Goal: Task Accomplishment & Management: Manage account settings

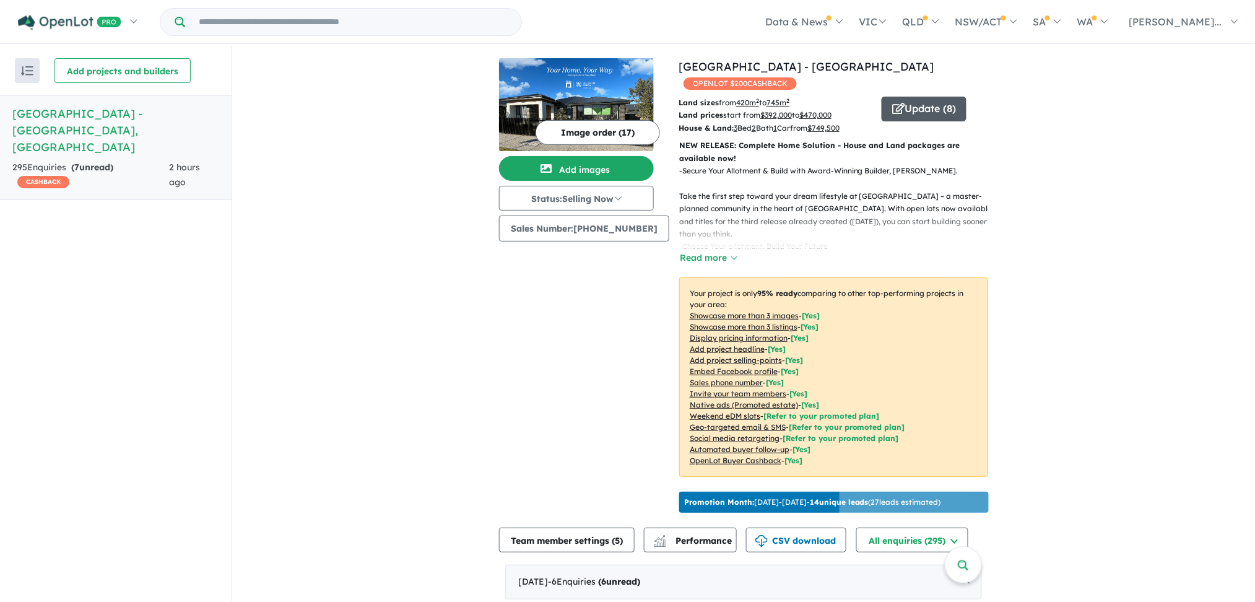
click at [942, 102] on button "Update ( 8 )" at bounding box center [924, 109] width 85 height 25
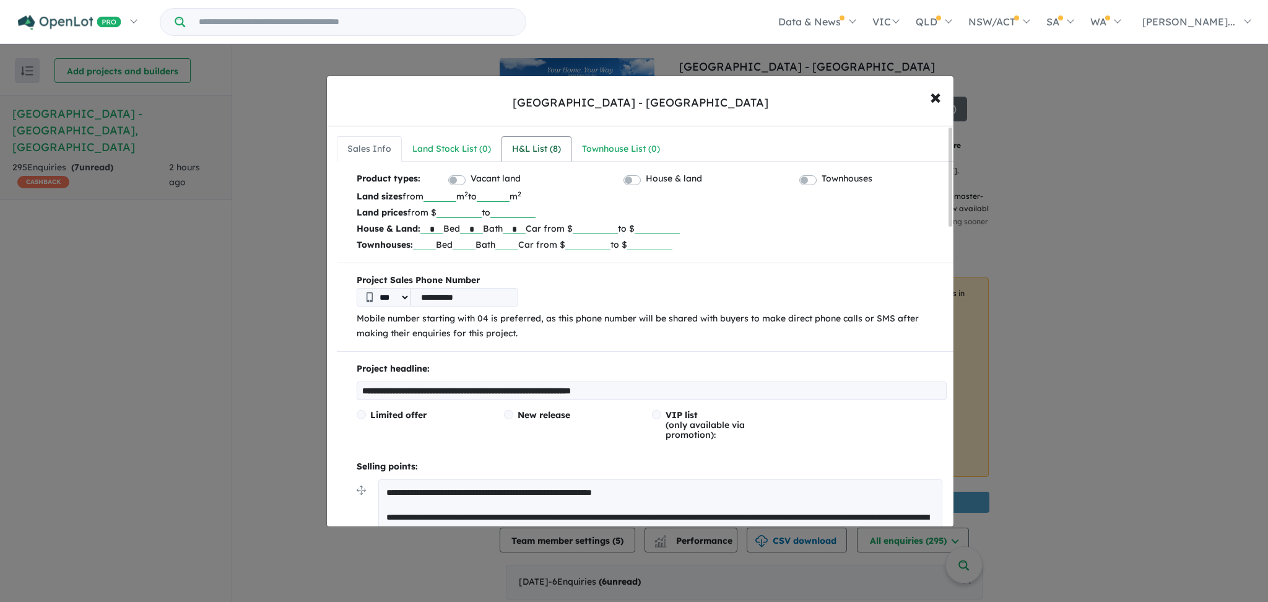
click at [543, 149] on div "H&L List ( 8 )" at bounding box center [536, 149] width 49 height 15
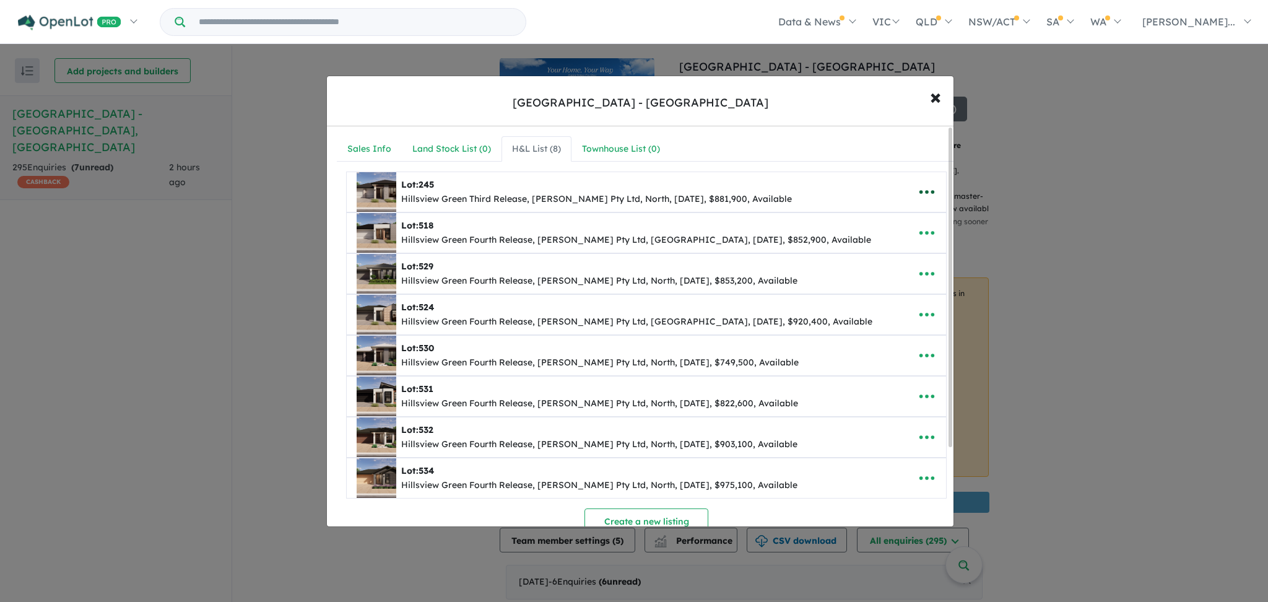
click at [925, 196] on icon "button" at bounding box center [927, 192] width 19 height 19
click at [885, 217] on link "Edit" at bounding box center [900, 222] width 92 height 28
select select "*****"
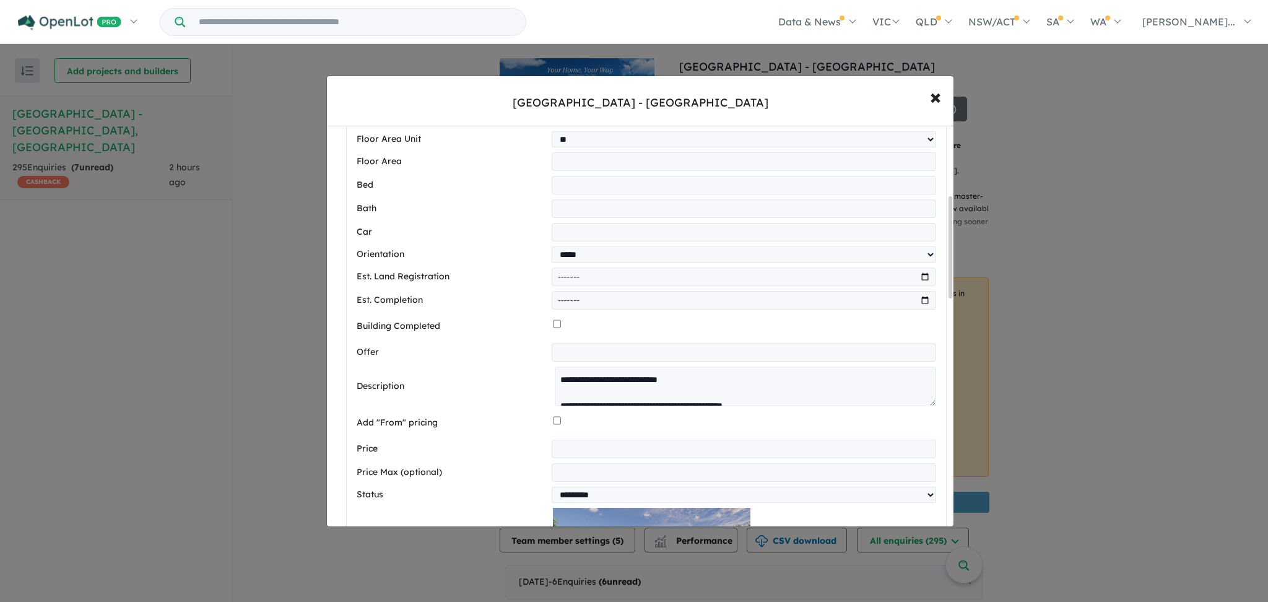
drag, startPoint x: 949, startPoint y: 237, endPoint x: 942, endPoint y: 77, distance: 159.9
click at [942, 77] on div "**********" at bounding box center [640, 301] width 628 height 451
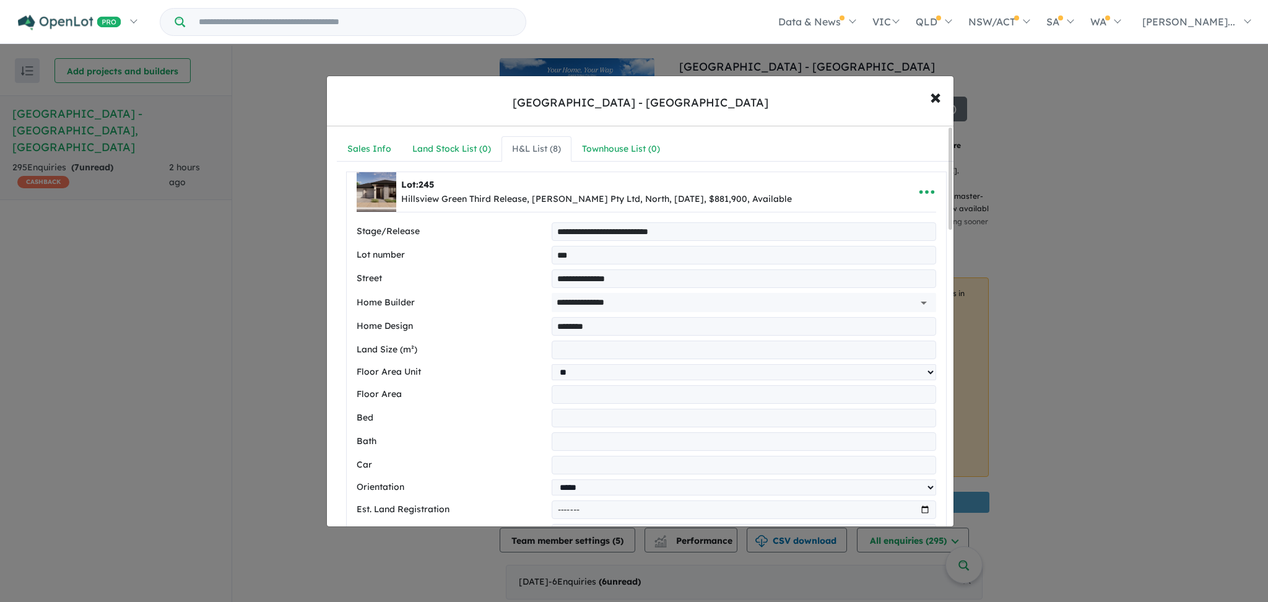
drag, startPoint x: 949, startPoint y: 214, endPoint x: 948, endPoint y: 133, distance: 81.1
click at [949, 133] on div at bounding box center [951, 179] width 4 height 102
click at [925, 194] on icon "button" at bounding box center [927, 192] width 19 height 19
click at [890, 253] on link "Remove" at bounding box center [900, 251] width 92 height 28
select select "*****"
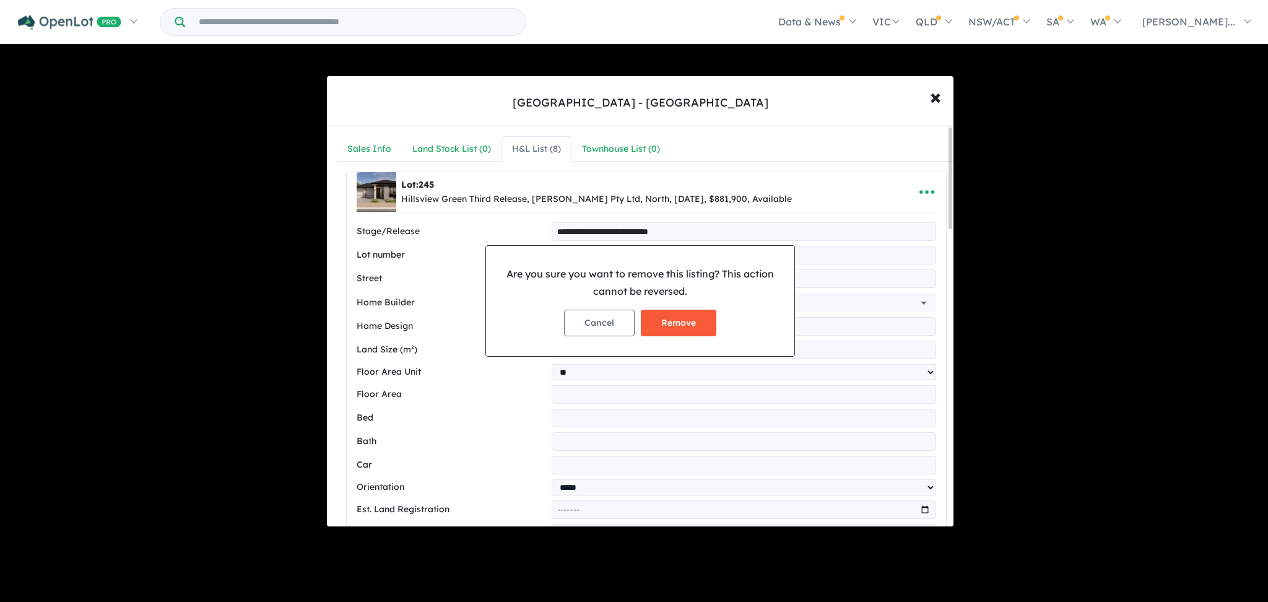
click at [689, 318] on button "Remove" at bounding box center [679, 323] width 76 height 27
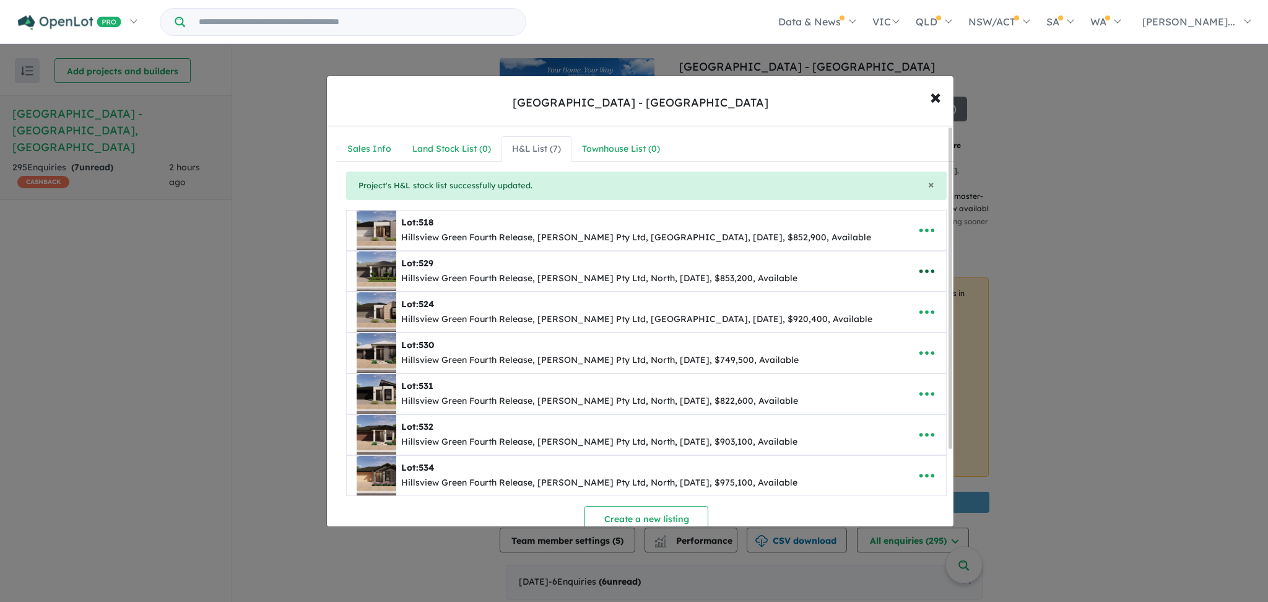
click at [926, 273] on icon "button" at bounding box center [927, 271] width 19 height 19
click at [886, 328] on link "Remove" at bounding box center [900, 330] width 92 height 28
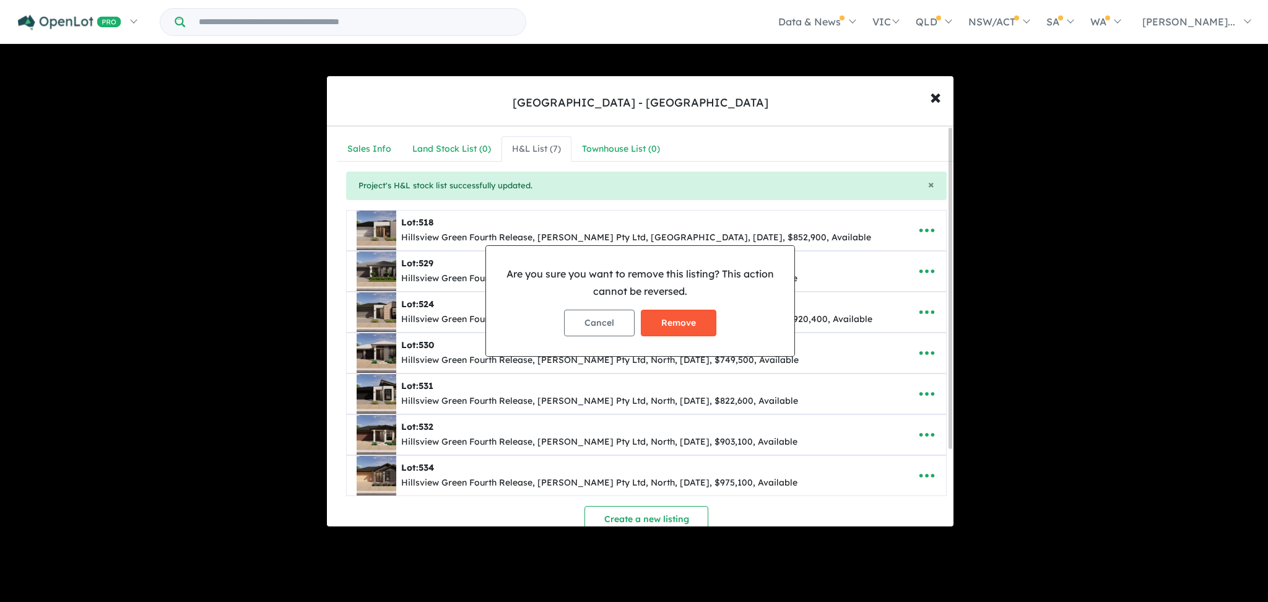
click at [679, 328] on button "Remove" at bounding box center [679, 323] width 76 height 27
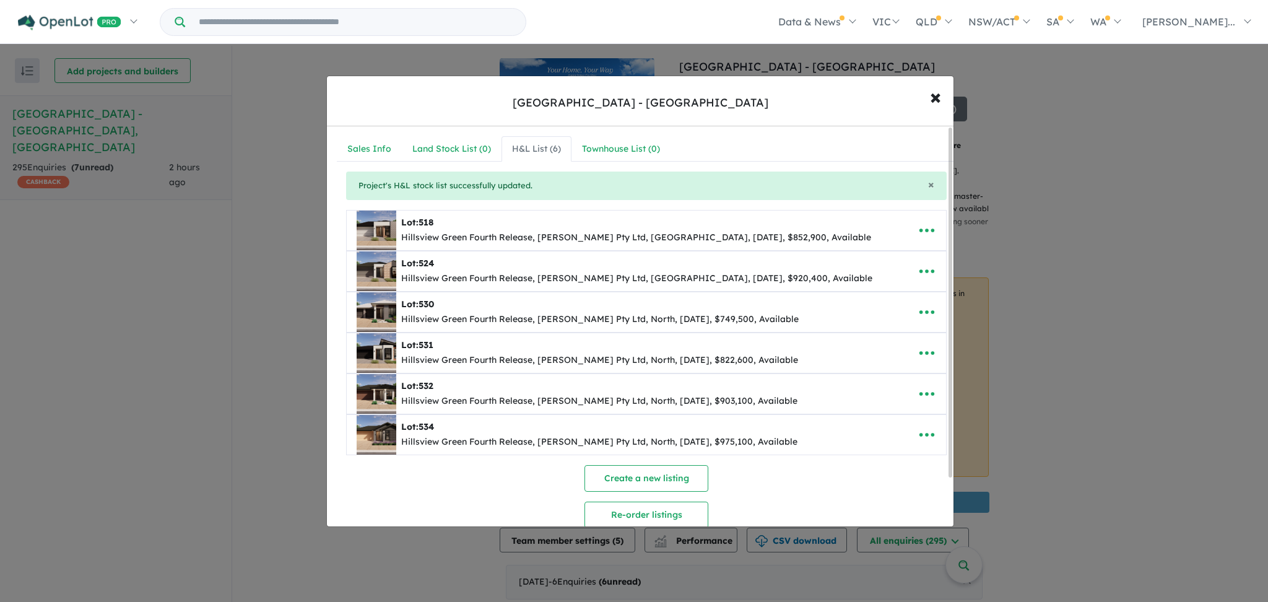
drag, startPoint x: 949, startPoint y: 361, endPoint x: 928, endPoint y: 248, distance: 114.6
click at [928, 248] on div "**********" at bounding box center [640, 326] width 627 height 400
click at [933, 95] on span "×" at bounding box center [935, 96] width 11 height 27
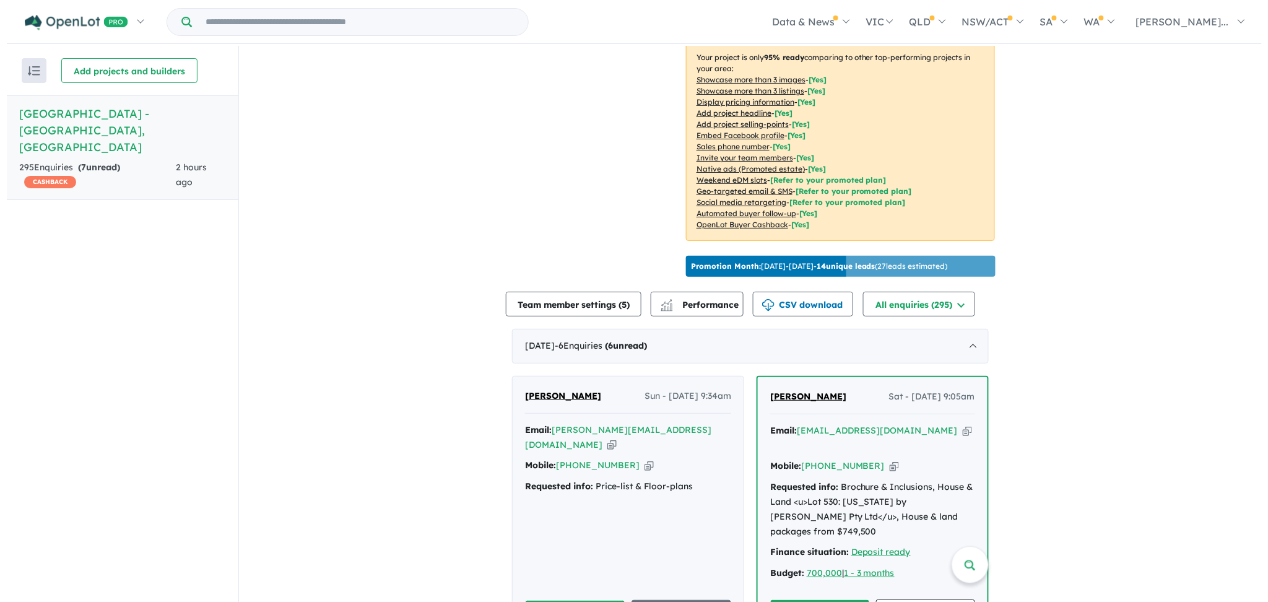
scroll to position [263, 0]
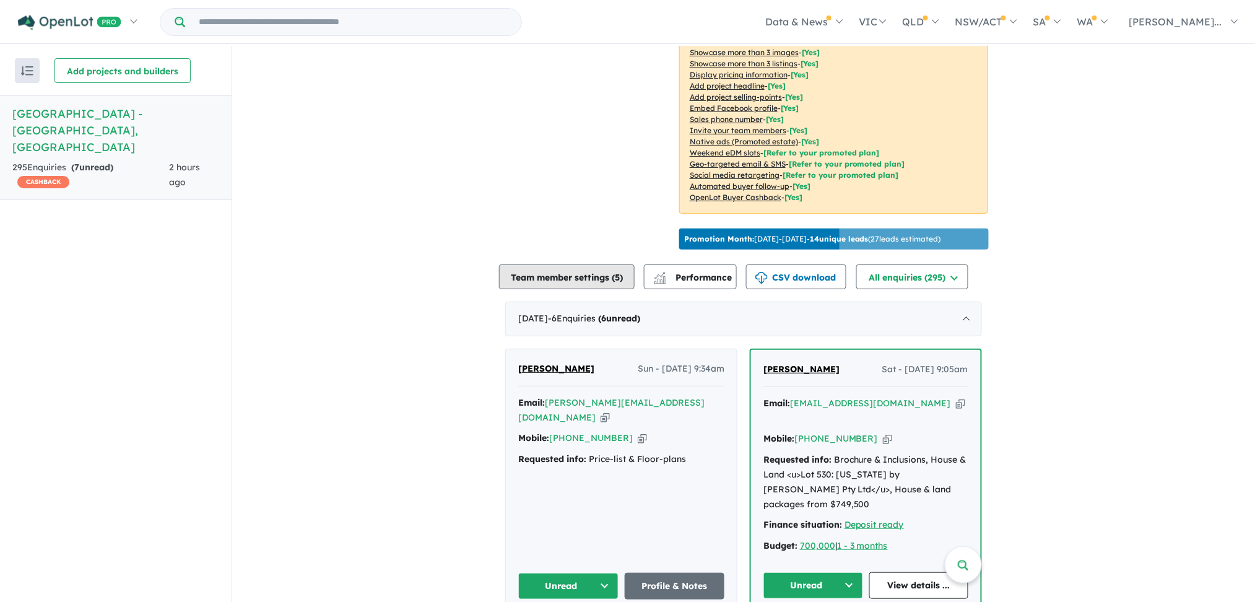
click at [586, 282] on button "Team member settings ( 5 )" at bounding box center [567, 276] width 136 height 25
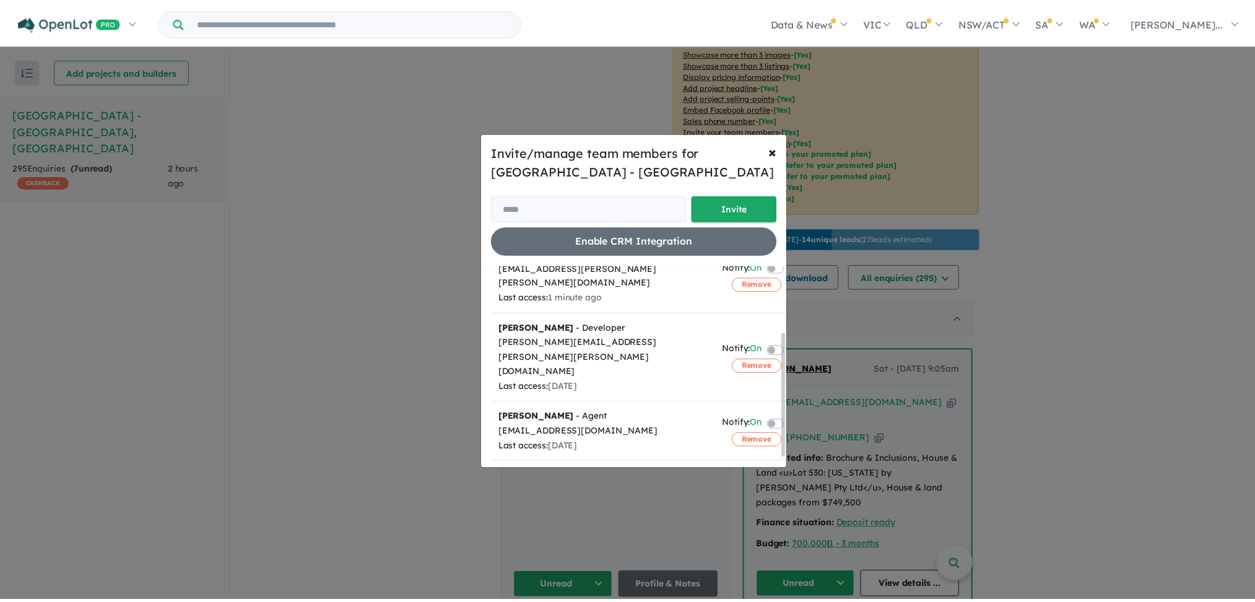
scroll to position [124, 0]
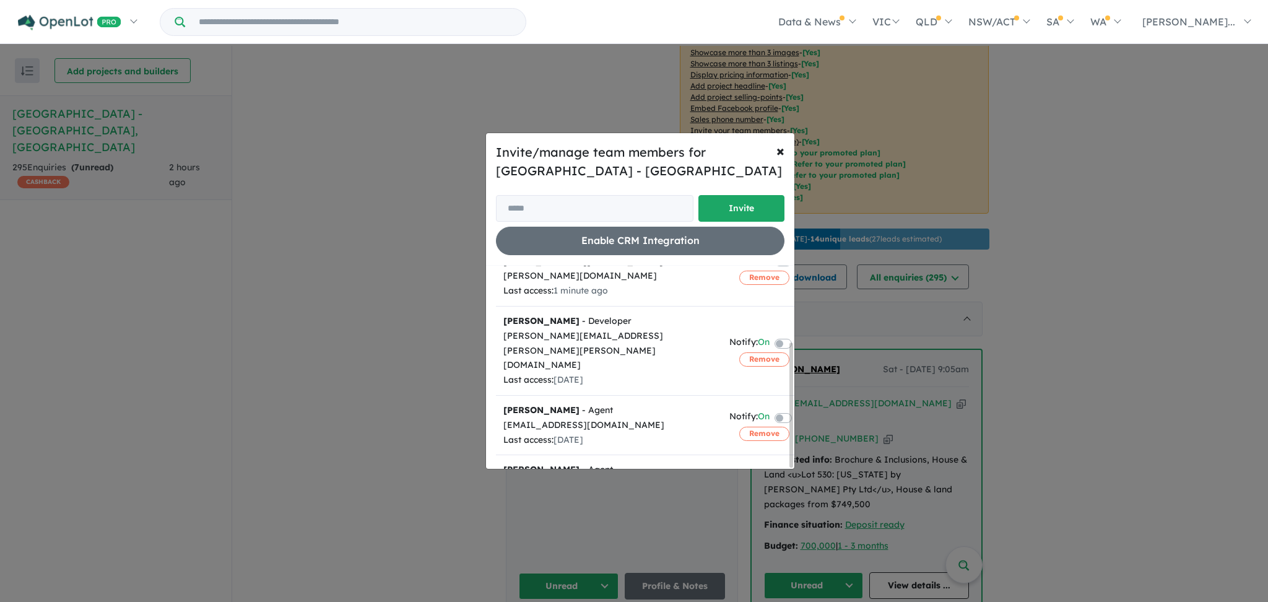
drag, startPoint x: 791, startPoint y: 313, endPoint x: 769, endPoint y: 400, distance: 90.1
click at [769, 400] on div "Team member Action (Invite sent) parser@palumbo.com.au Notify: On Remove Charlo…" at bounding box center [645, 367] width 298 height 203
click at [773, 147] on button "× Close" at bounding box center [781, 150] width 28 height 35
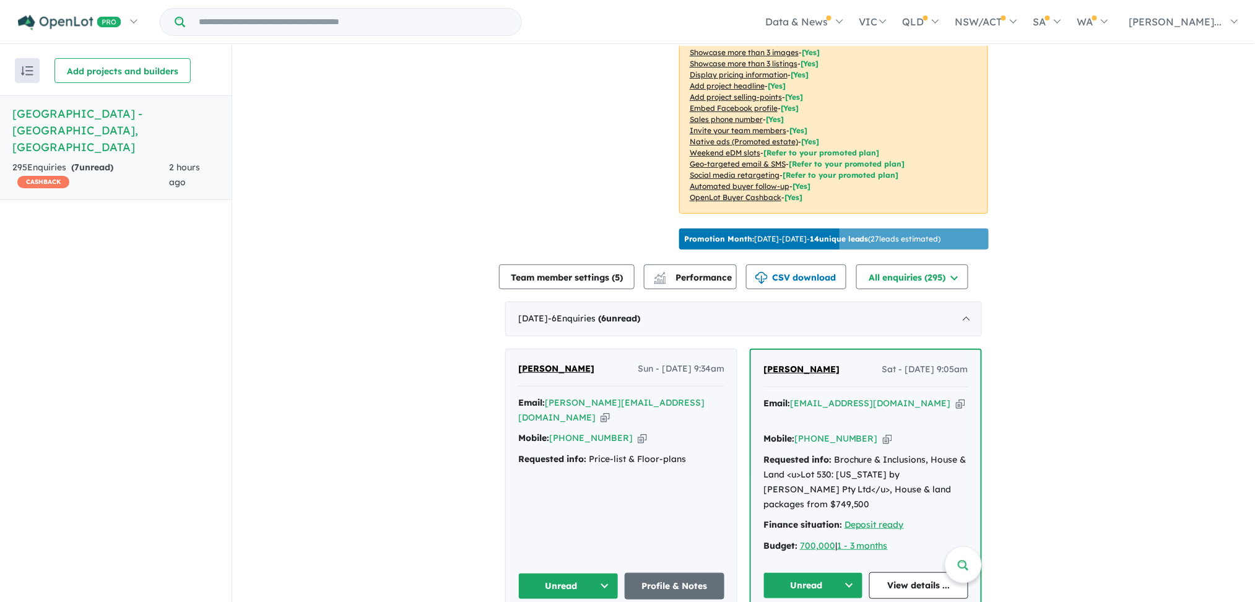
scroll to position [0, 0]
